Goal: Task Accomplishment & Management: Use online tool/utility

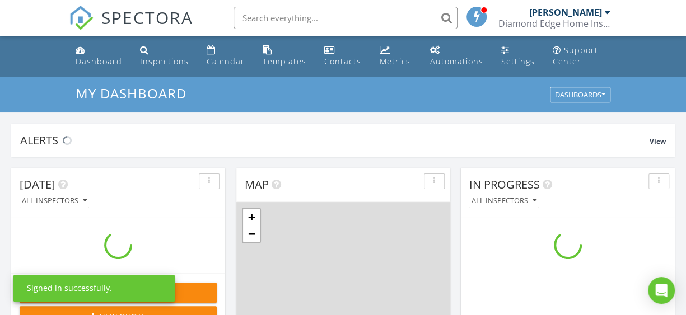
scroll to position [1036, 703]
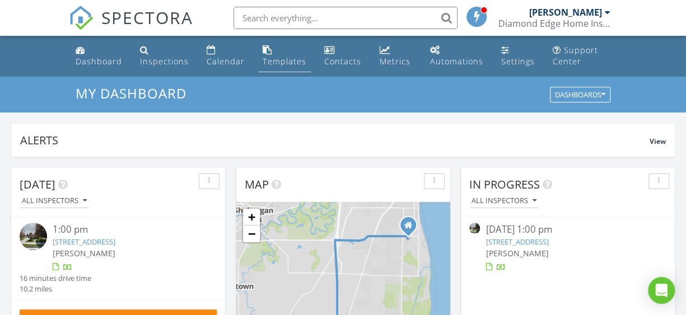
click at [281, 62] on div "Templates" at bounding box center [285, 61] width 44 height 11
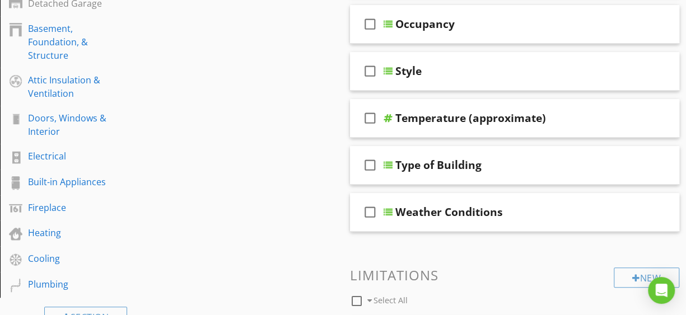
scroll to position [371, 0]
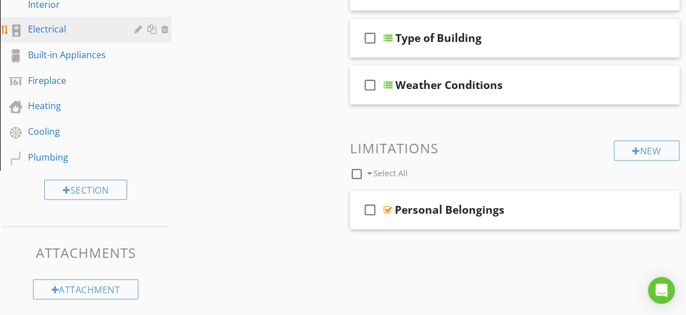
click at [81, 31] on div "Electrical" at bounding box center [73, 28] width 90 height 13
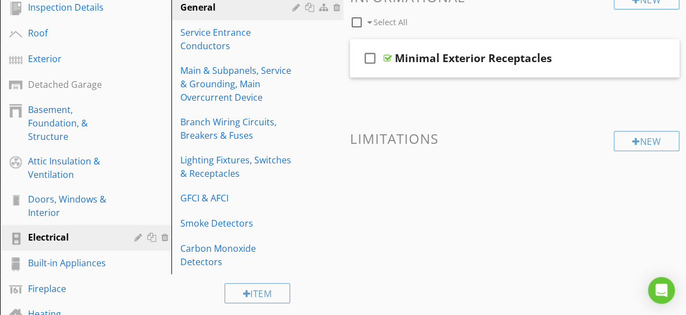
scroll to position [147, 0]
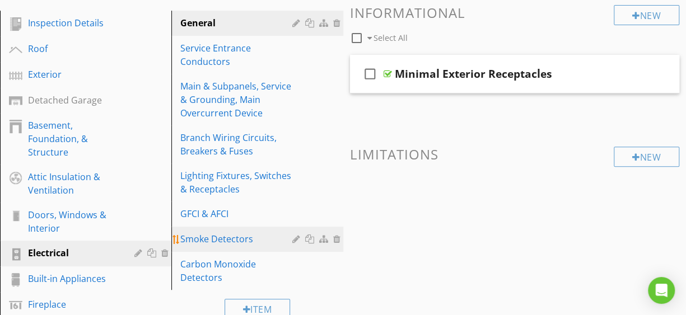
click at [264, 236] on div "Smoke Detectors" at bounding box center [237, 238] width 115 height 13
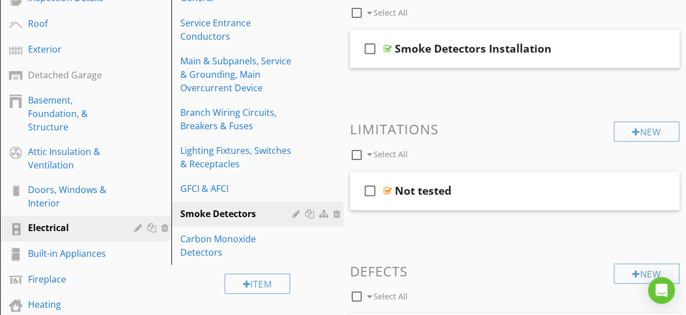
scroll to position [97, 0]
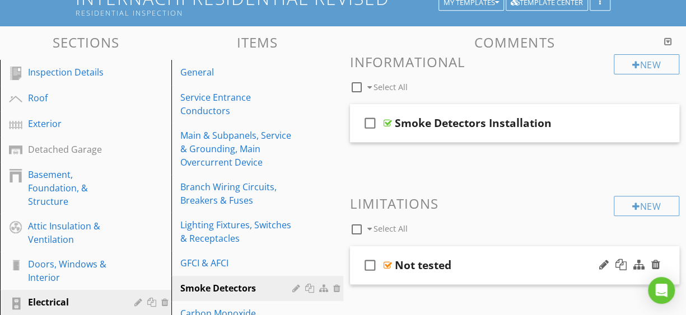
click at [426, 268] on div "Not tested" at bounding box center [423, 265] width 57 height 13
click at [456, 280] on div "check_box_outline_blank Not tested" at bounding box center [515, 265] width 330 height 39
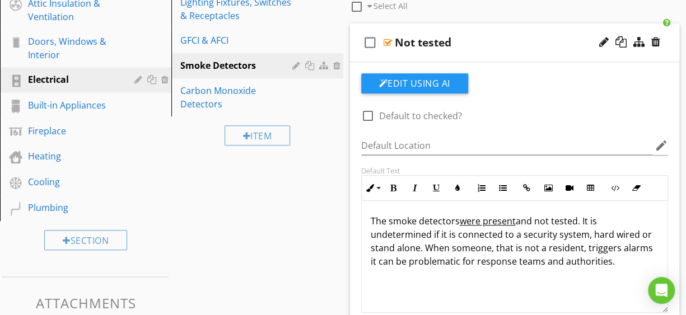
scroll to position [396, 0]
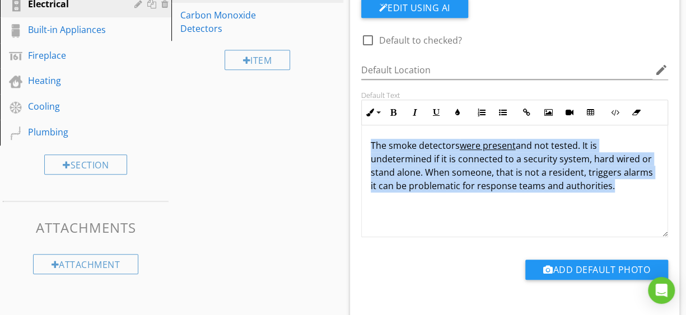
drag, startPoint x: 370, startPoint y: 142, endPoint x: 633, endPoint y: 187, distance: 267.1
click at [633, 187] on p "The smoke detectors were present and not tested. It is undetermined if it is co…" at bounding box center [515, 166] width 288 height 54
copy p "The smoke detectors were present and not tested. It is undetermined if it is co…"
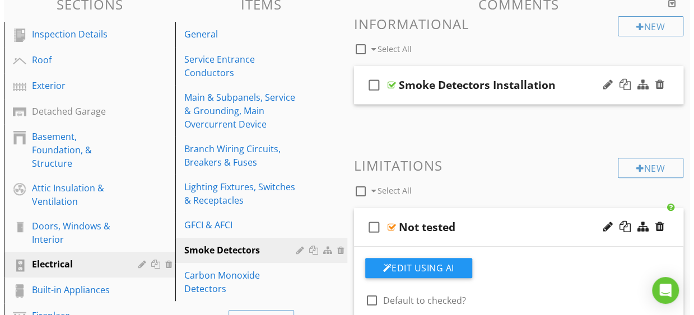
scroll to position [149, 0]
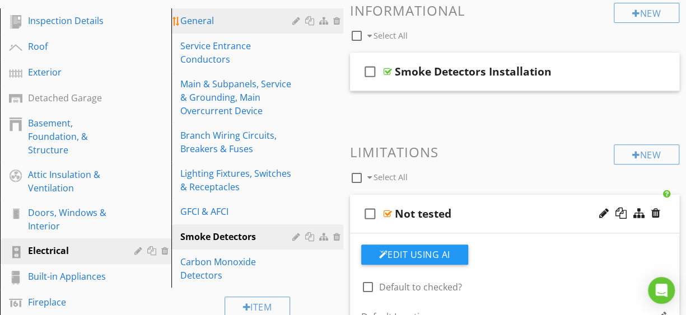
click at [245, 18] on div "General" at bounding box center [237, 20] width 115 height 13
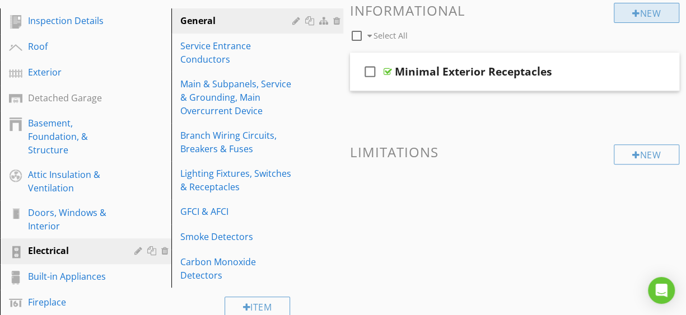
click at [637, 15] on div "New" at bounding box center [647, 13] width 66 height 20
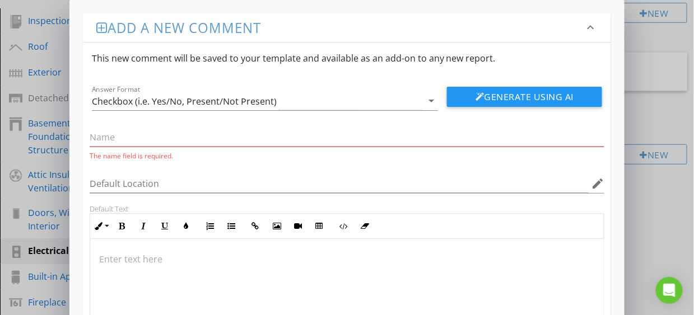
click at [103, 241] on div at bounding box center [347, 295] width 514 height 112
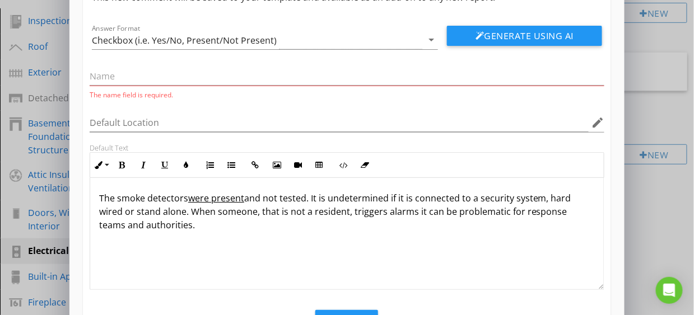
scroll to position [74, 0]
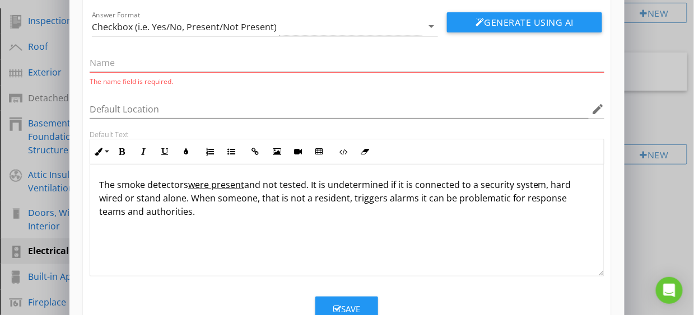
click at [192, 185] on u "were present" at bounding box center [216, 185] width 56 height 12
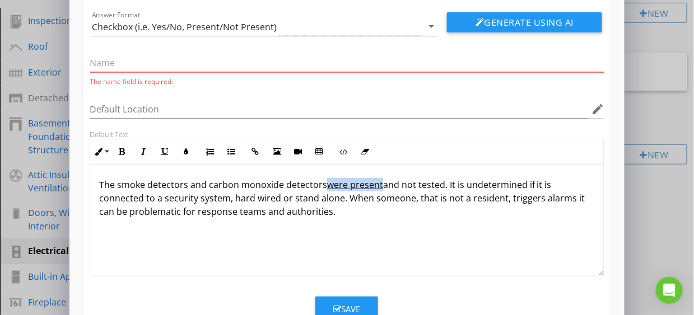
drag, startPoint x: 324, startPoint y: 184, endPoint x: 380, endPoint y: 183, distance: 55.5
click at [380, 183] on u "were present" at bounding box center [355, 185] width 56 height 12
click at [165, 150] on icon "button" at bounding box center [165, 152] width 8 height 8
click at [317, 227] on div "The smoke detectors and carbon monoxide detectors were present and not tested. …" at bounding box center [347, 221] width 514 height 112
drag, startPoint x: 383, startPoint y: 183, endPoint x: 383, endPoint y: 209, distance: 26.9
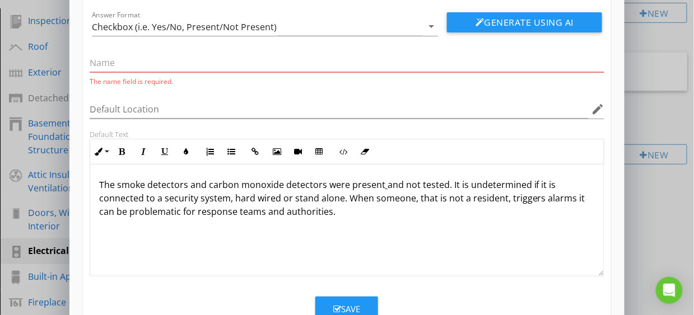
click at [383, 182] on p "The smoke detectors and carbon monoxide detectors were present and not tested. …" at bounding box center [347, 198] width 496 height 40
click at [372, 213] on p "The smoke detectors and carbon monoxide detectors were present and not tested. …" at bounding box center [347, 198] width 496 height 40
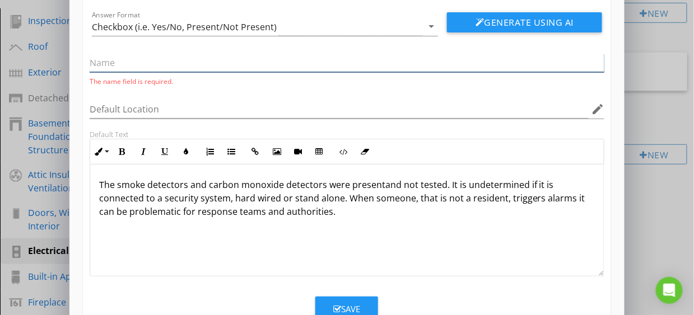
click at [183, 66] on input "text" at bounding box center [347, 63] width 515 height 18
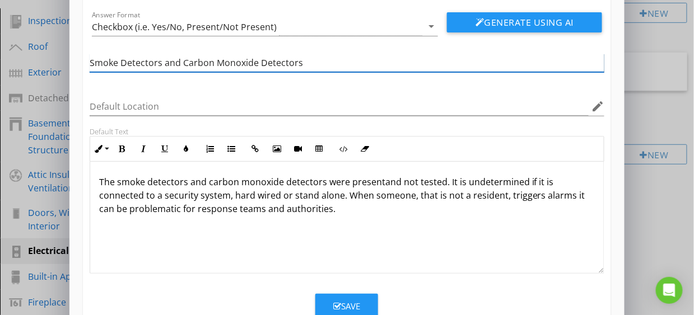
type input "Smoke Detectors and Carbon Monoxide Detectors"
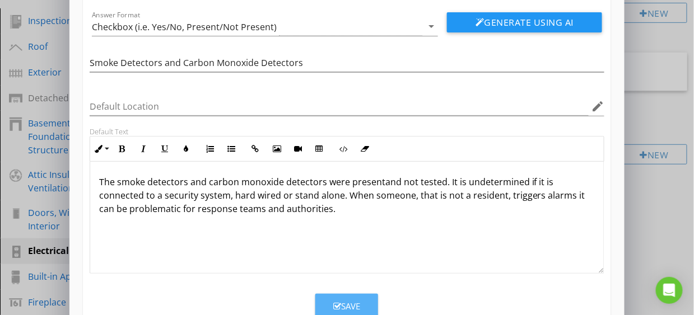
click at [352, 301] on div "Save" at bounding box center [346, 306] width 27 height 13
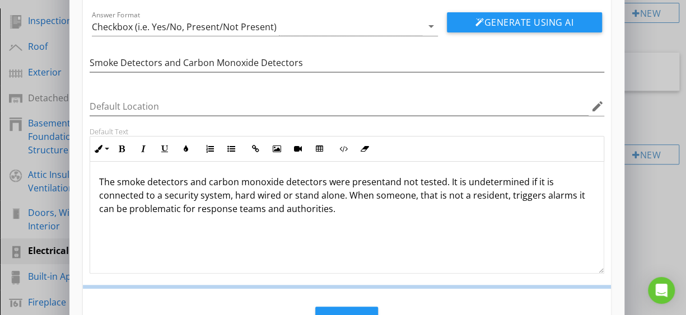
scroll to position [54, 0]
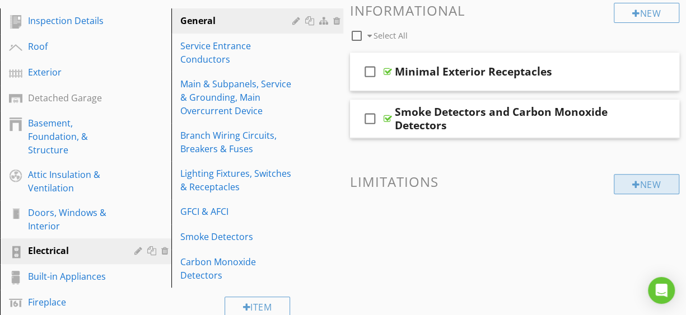
click at [659, 183] on div "New" at bounding box center [647, 184] width 66 height 20
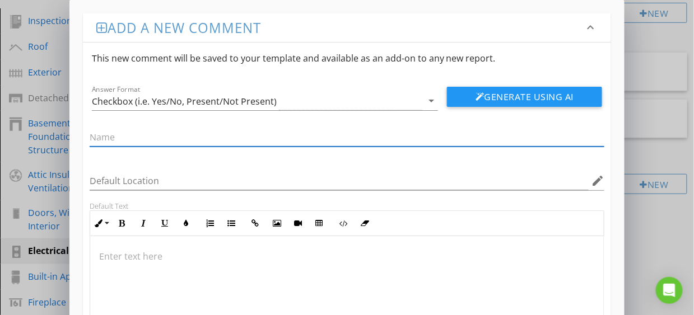
click at [645, 36] on div "Add a new comment keyboard_arrow_down This new comment will be saved to your te…" at bounding box center [347, 212] width 694 height 425
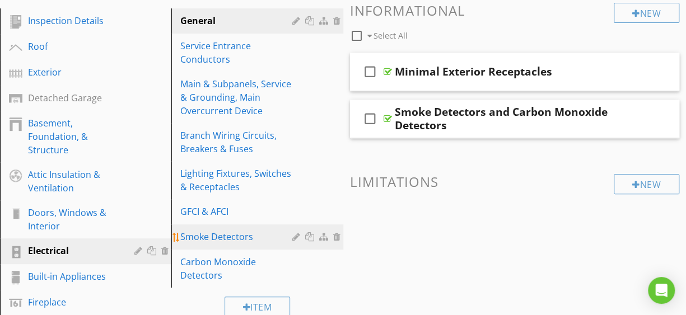
click at [227, 236] on div "Smoke Detectors" at bounding box center [237, 236] width 115 height 13
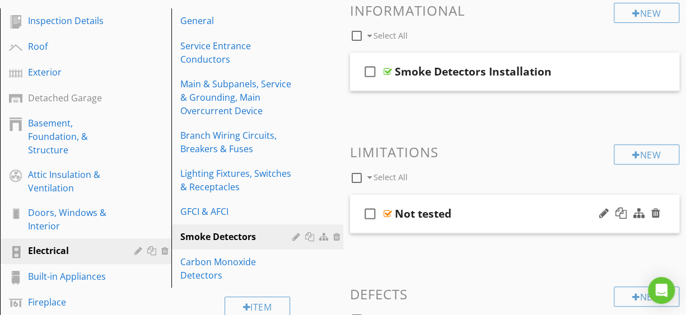
click at [481, 221] on div "check_box_outline_blank Not tested" at bounding box center [515, 214] width 330 height 39
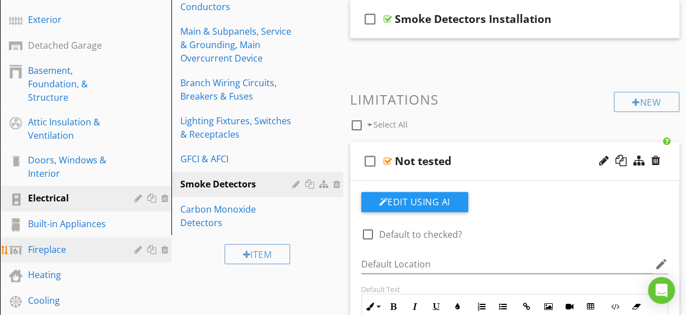
scroll to position [149, 0]
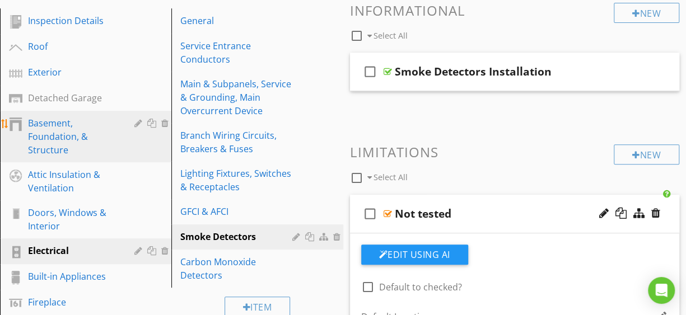
click at [99, 141] on div "Basement, Foundation, & Structure" at bounding box center [73, 137] width 90 height 40
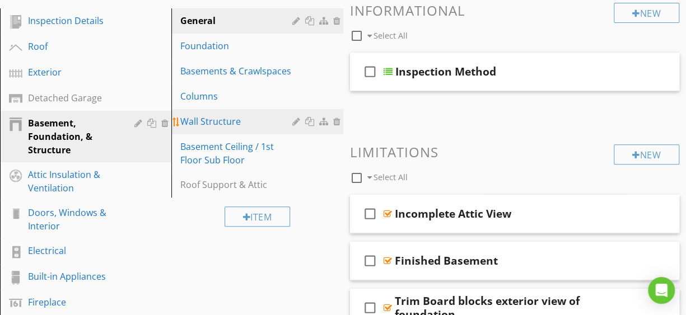
click at [254, 123] on div "Wall Structure" at bounding box center [237, 121] width 115 height 13
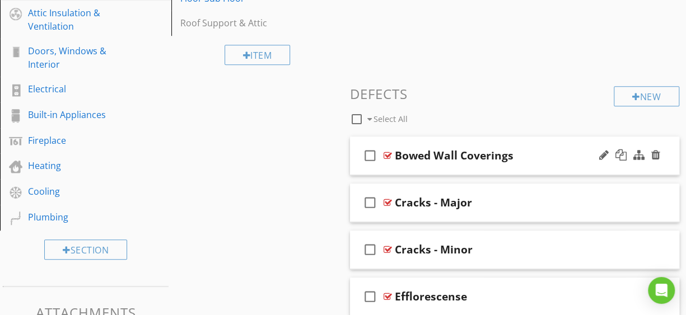
scroll to position [373, 0]
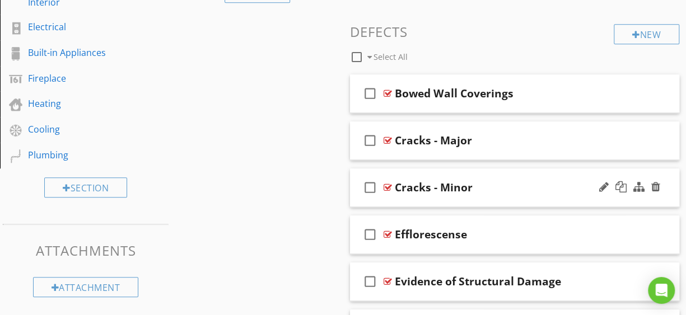
click at [497, 184] on div "Cracks - Minor" at bounding box center [510, 187] width 230 height 13
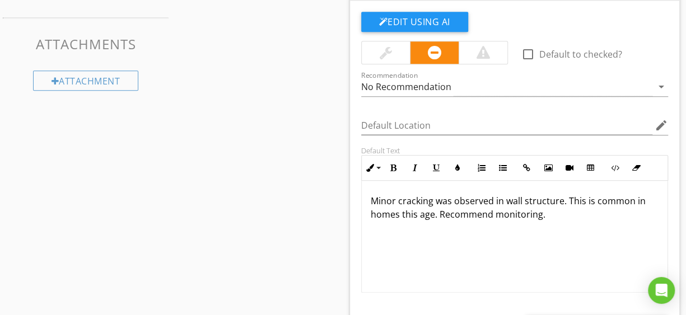
scroll to position [597, 0]
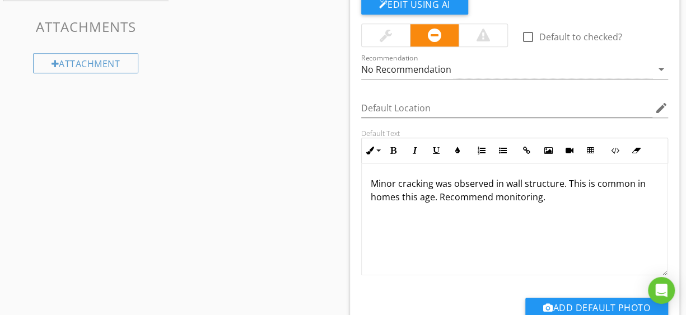
click at [389, 29] on div at bounding box center [386, 35] width 12 height 13
click at [319, 219] on div "Sections Inspection Details Roof Exterior Detached Garage Basement, Foundation,…" at bounding box center [343, 56] width 686 height 1058
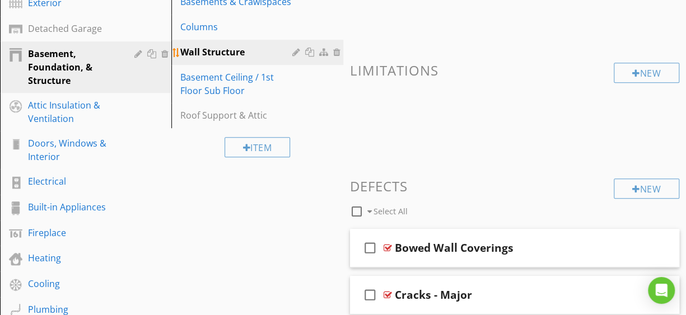
scroll to position [74, 0]
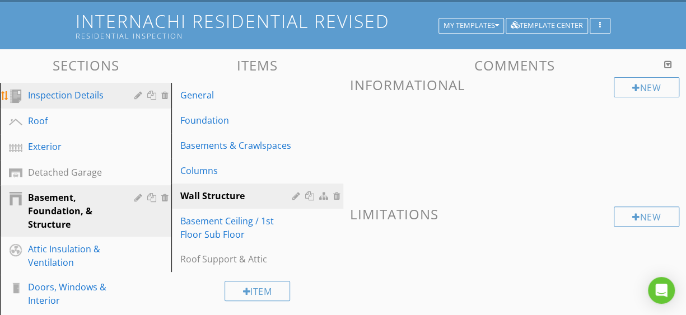
click at [58, 97] on div "Inspection Details" at bounding box center [73, 94] width 90 height 13
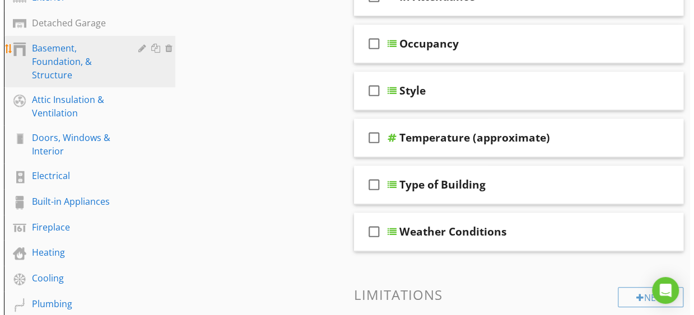
scroll to position [299, 0]
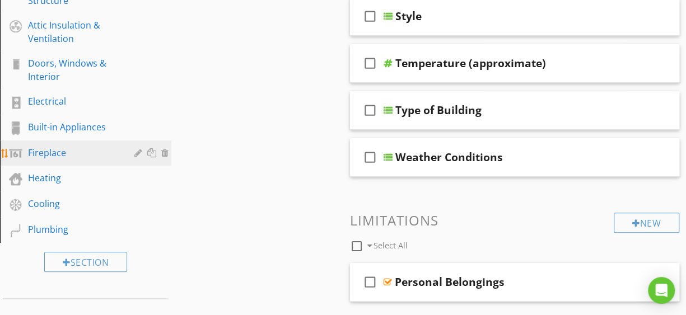
click at [138, 153] on div at bounding box center [139, 152] width 11 height 9
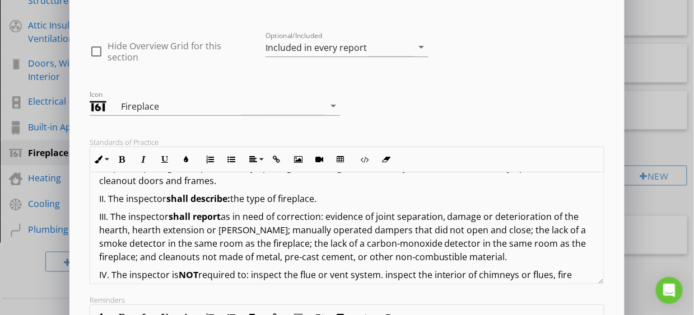
scroll to position [11, 0]
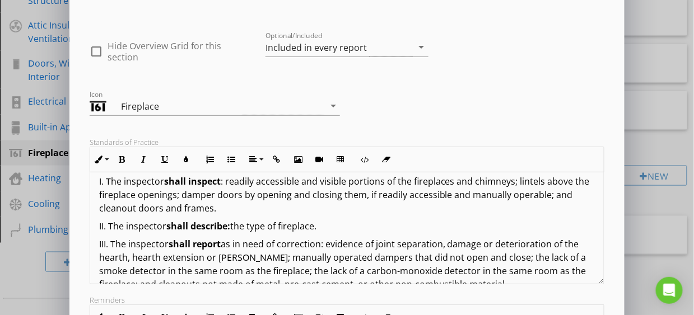
click at [308, 203] on p "I. The inspector shall inspect : readily accessible and visible portions of the…" at bounding box center [347, 195] width 496 height 40
click at [478, 117] on div "Icon Fireplace arrow_drop_down" at bounding box center [347, 103] width 528 height 48
click at [36, 10] on div "Edit Section Section Name Fireplace check_box_outline_blank Hide Overview Grid …" at bounding box center [347, 222] width 694 height 593
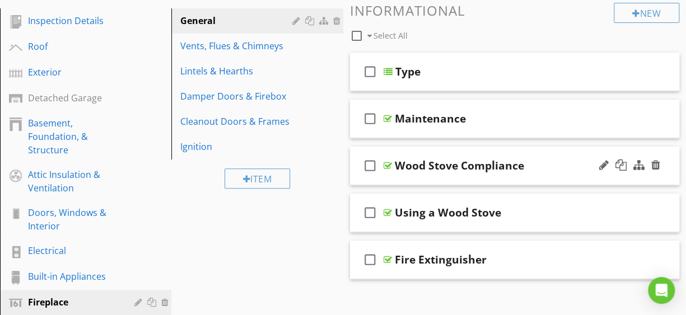
scroll to position [74, 0]
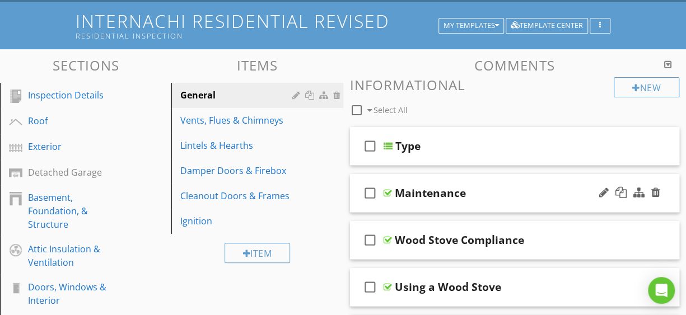
click at [500, 201] on div "check_box_outline_blank Maintenance" at bounding box center [515, 193] width 330 height 39
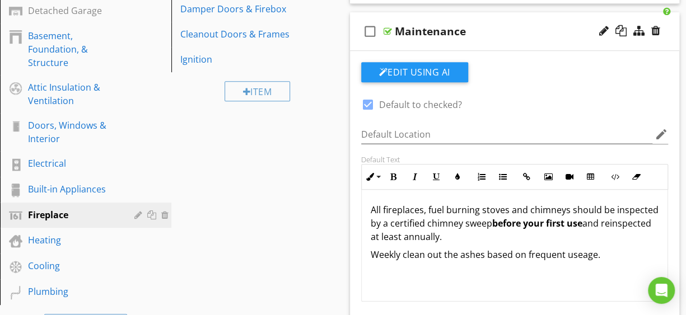
scroll to position [224, 0]
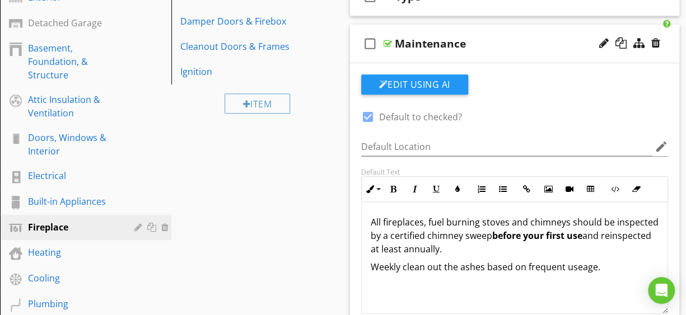
click at [512, 53] on div "check_box_outline_blank Maintenance" at bounding box center [515, 44] width 330 height 39
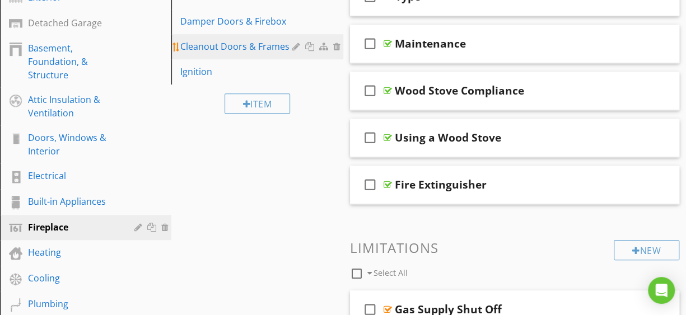
click at [232, 45] on div "Cleanout Doors & Frames" at bounding box center [237, 46] width 115 height 13
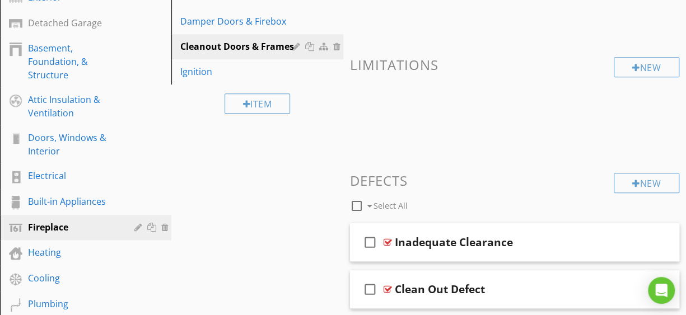
scroll to position [371, 0]
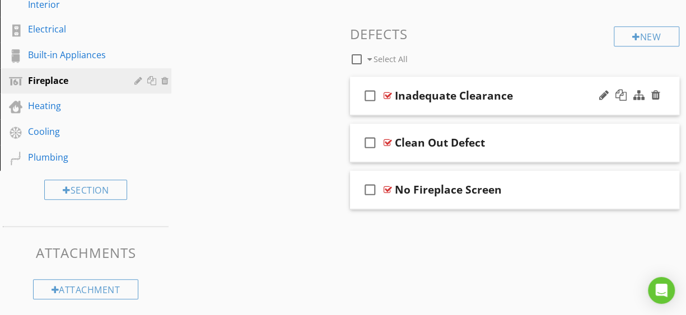
click at [542, 100] on div "Inadequate Clearance" at bounding box center [510, 95] width 230 height 13
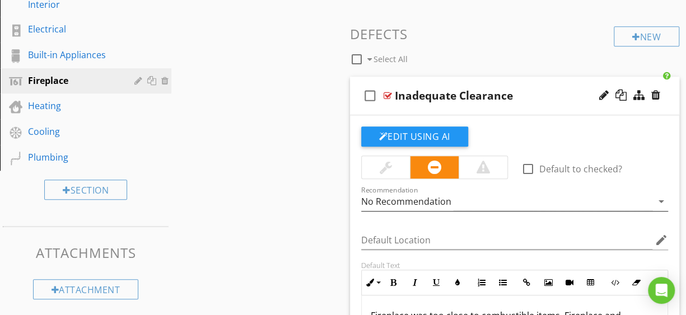
click at [663, 195] on icon "arrow_drop_down" at bounding box center [661, 201] width 13 height 13
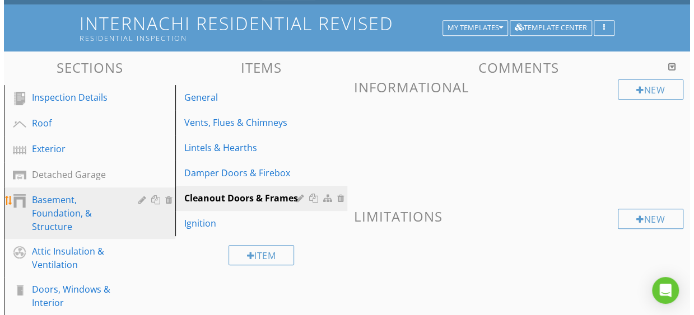
scroll to position [222, 0]
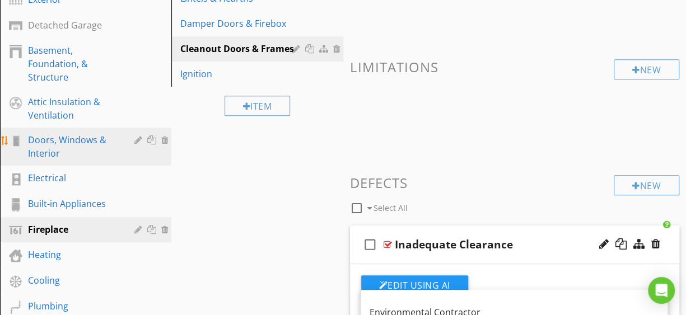
click at [77, 150] on div "Doors, Windows & Interior" at bounding box center [73, 146] width 90 height 27
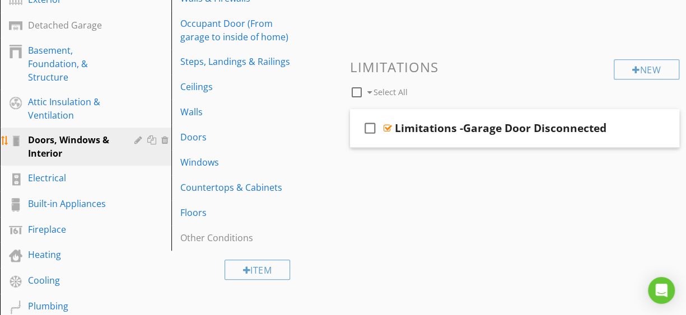
click at [138, 138] on div at bounding box center [139, 140] width 11 height 9
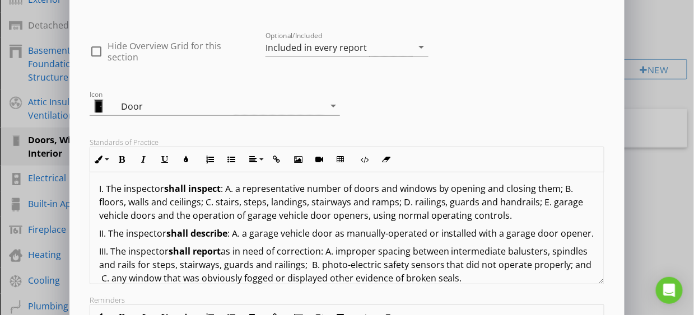
scroll to position [0, 0]
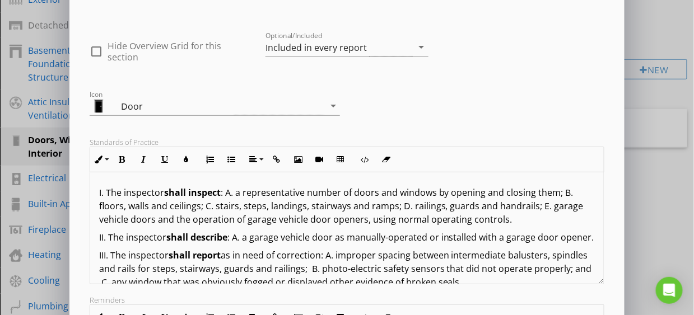
click at [496, 118] on div "Icon Door arrow_drop_down" at bounding box center [347, 103] width 528 height 48
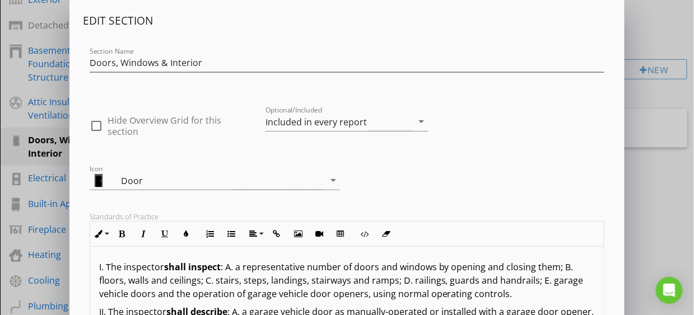
click at [650, 20] on div "Edit Section Section Name Doors, Windows & Interior check_box_outline_blank Hid…" at bounding box center [347, 296] width 694 height 593
